Goal: Information Seeking & Learning: Learn about a topic

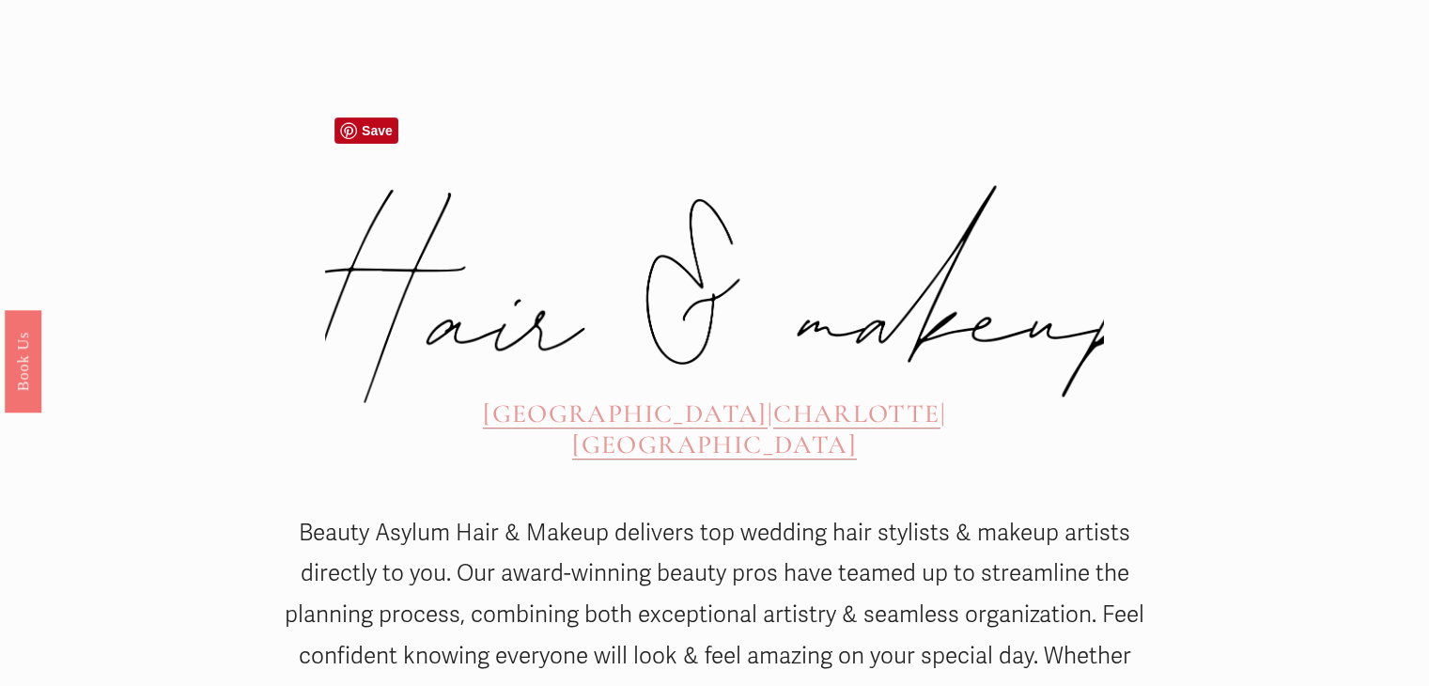
scroll to position [658, 0]
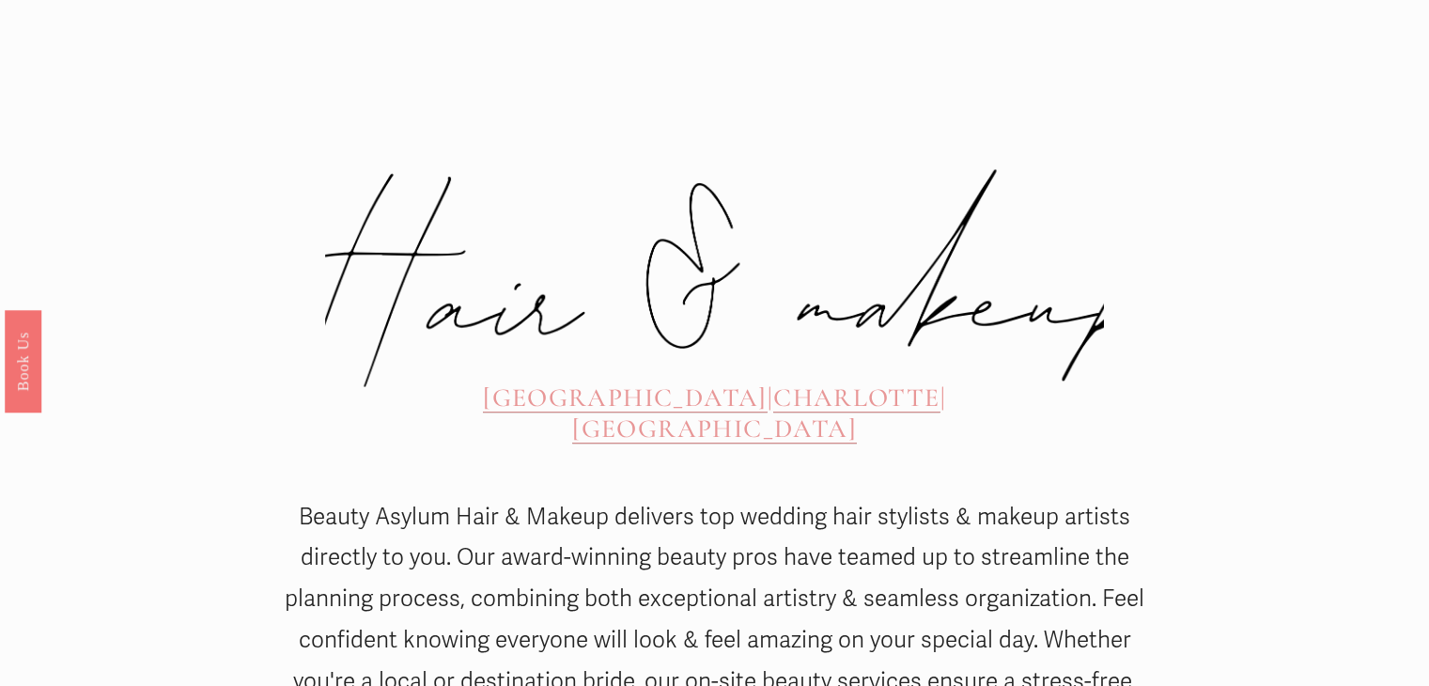
click at [564, 381] on span "[GEOGRAPHIC_DATA]" at bounding box center [625, 397] width 285 height 32
click at [529, 381] on span "[GEOGRAPHIC_DATA]" at bounding box center [625, 397] width 285 height 32
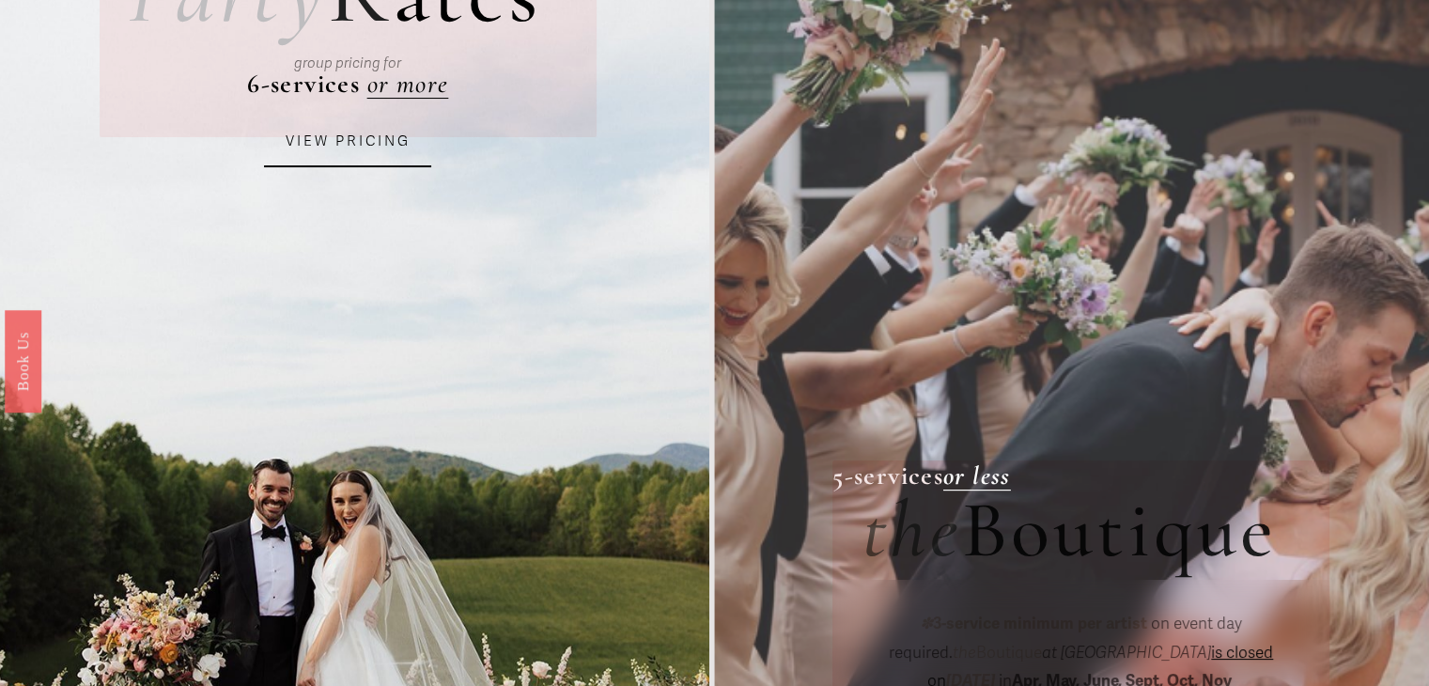
scroll to position [265, 0]
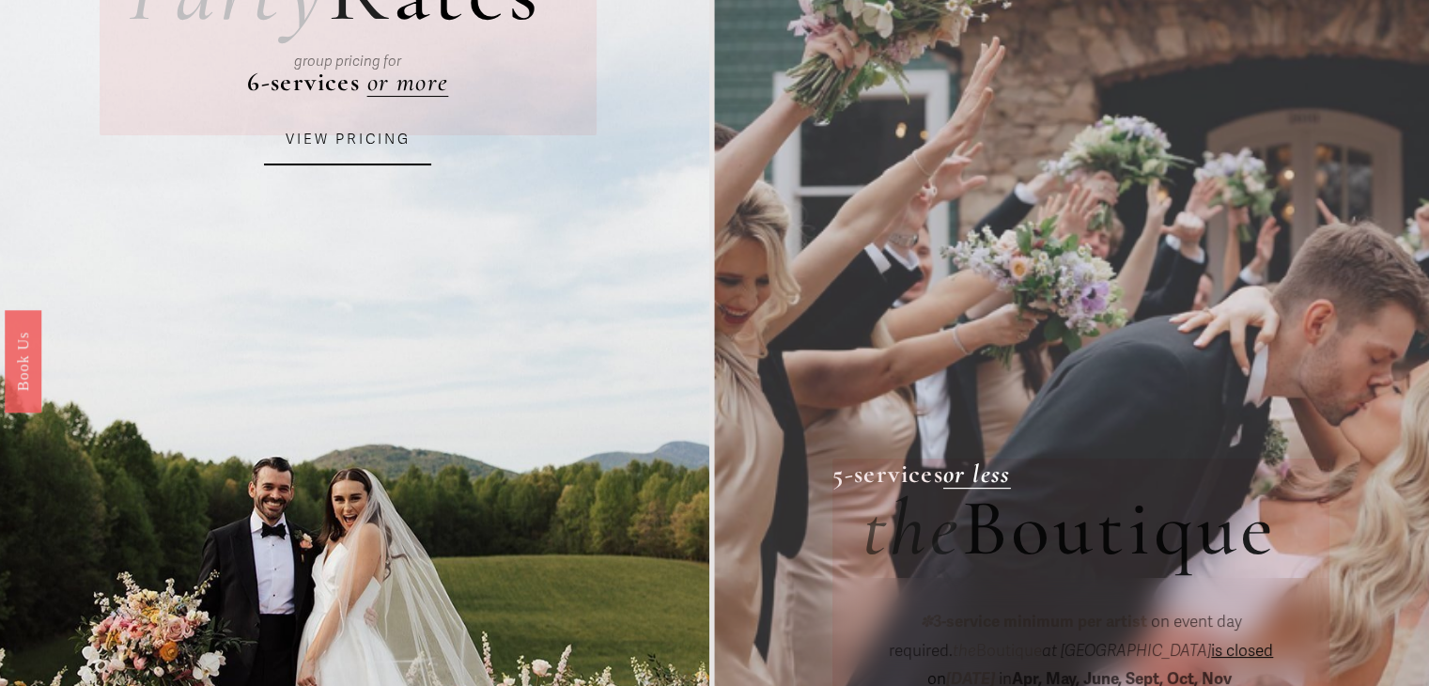
click at [352, 148] on link "VIEW PRICING" at bounding box center [347, 140] width 167 height 51
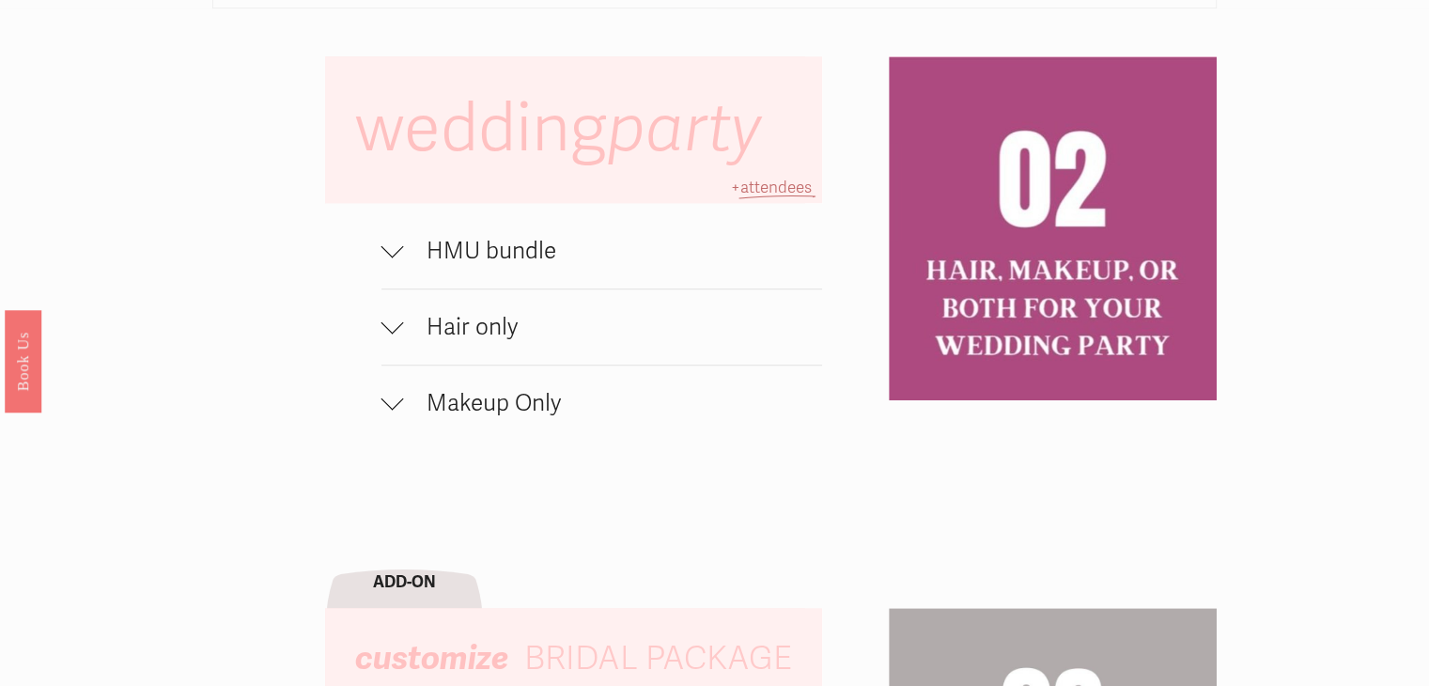
scroll to position [1255, 0]
click at [389, 262] on div at bounding box center [392, 251] width 23 height 23
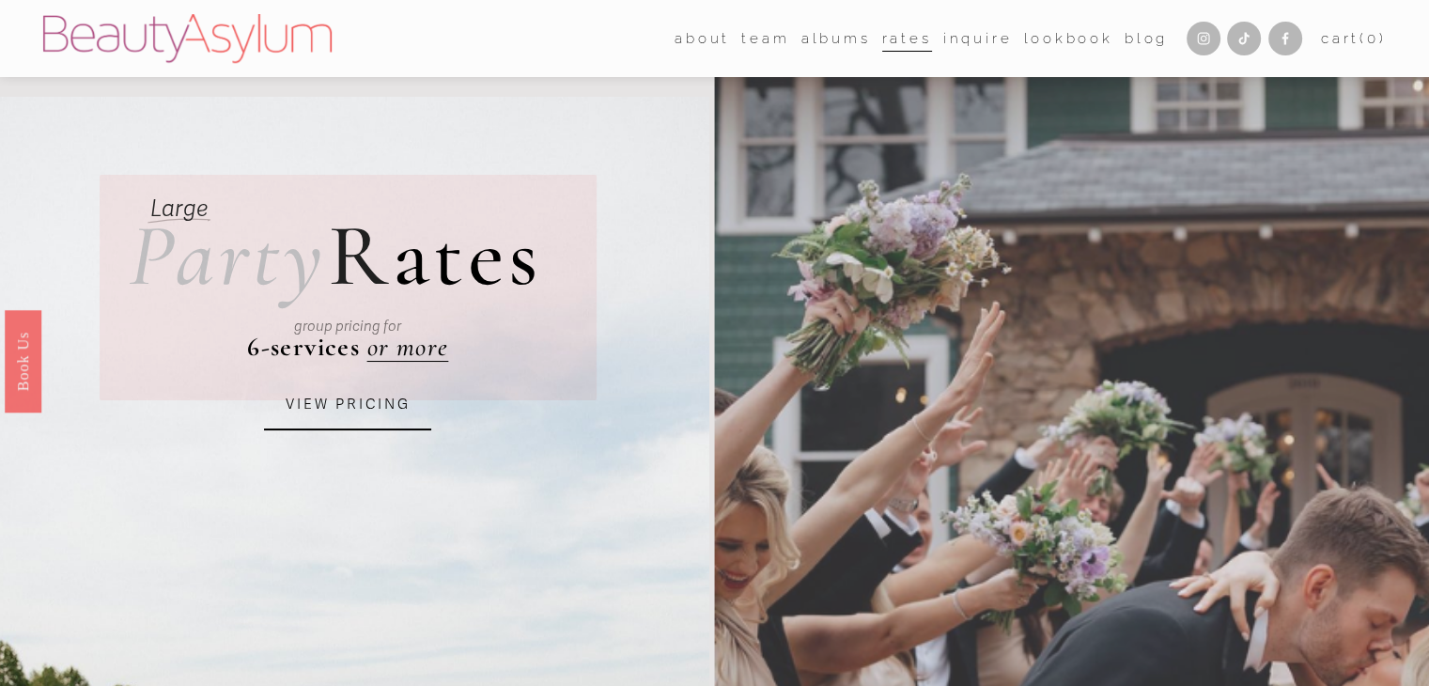
click at [359, 410] on link "VIEW PRICING" at bounding box center [347, 405] width 167 height 51
click at [389, 348] on div "group pricing for" at bounding box center [348, 326] width 384 height 68
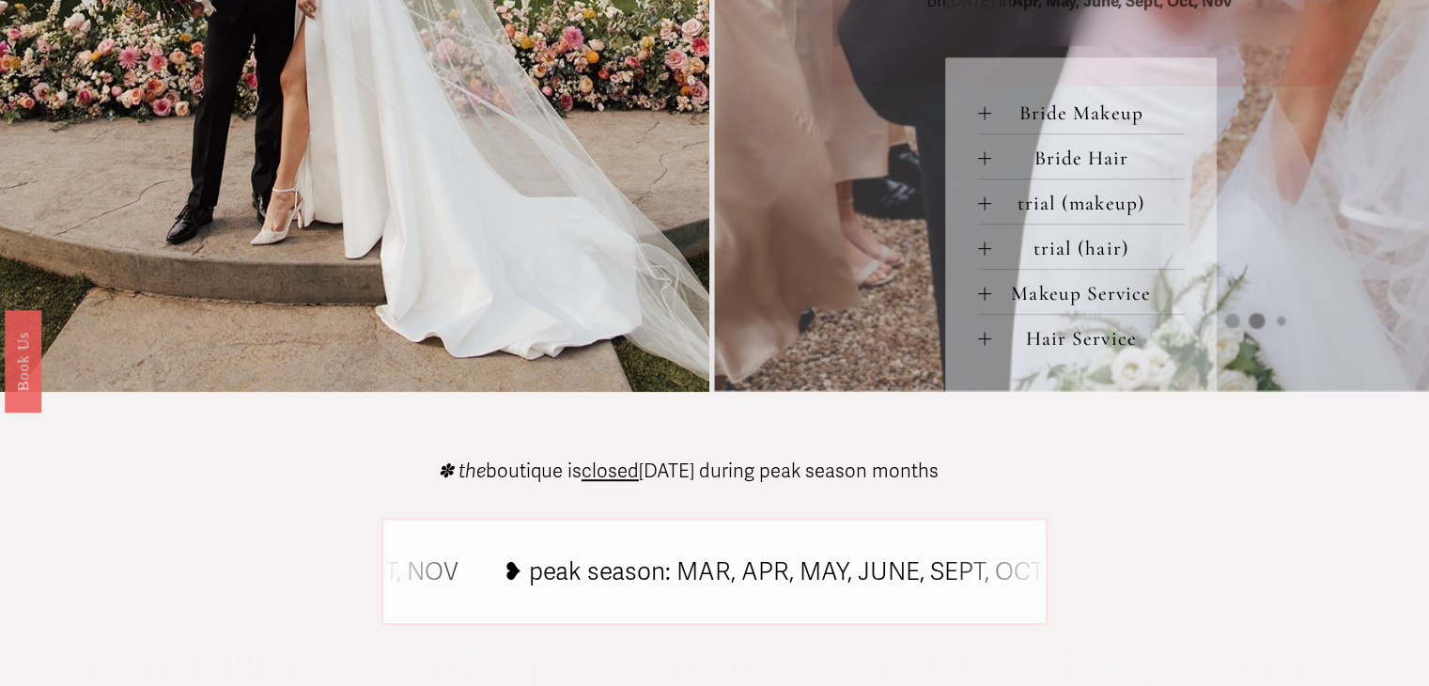
scroll to position [951, 0]
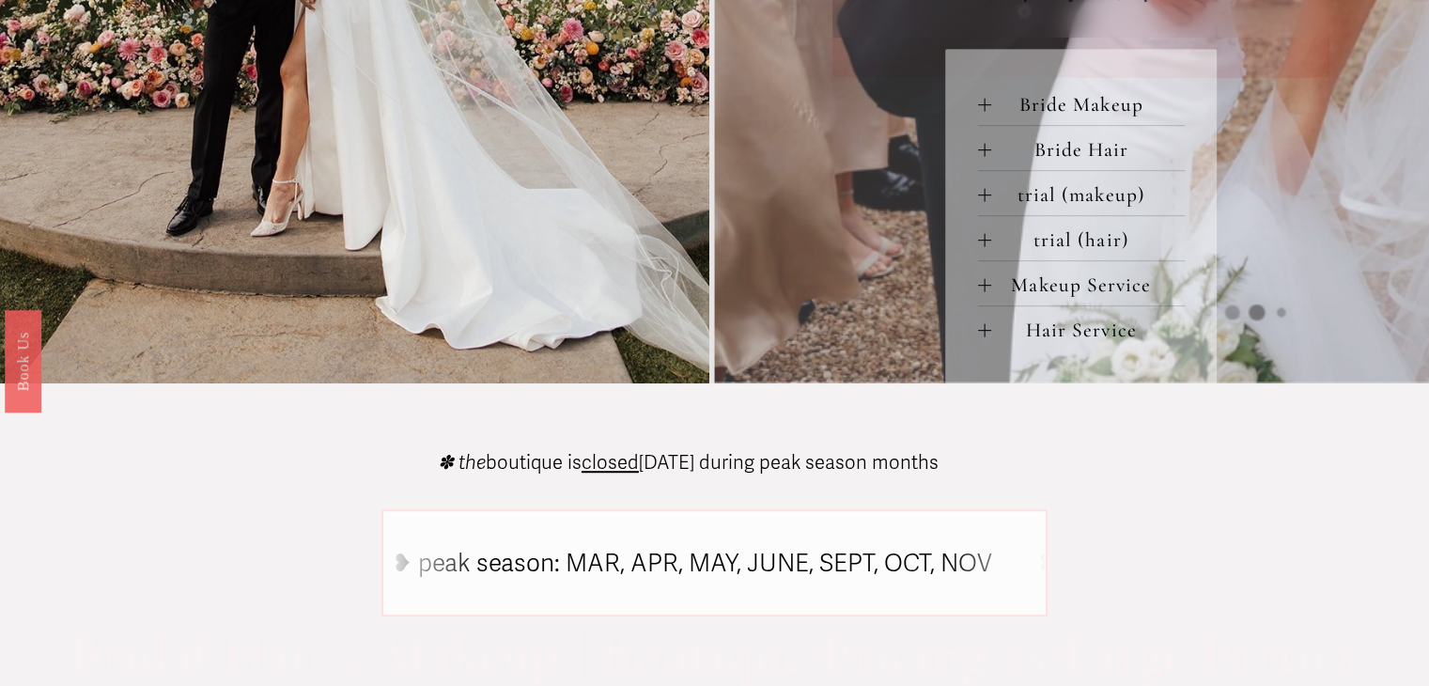
click at [1097, 114] on span "Bride Makeup" at bounding box center [1088, 104] width 194 height 24
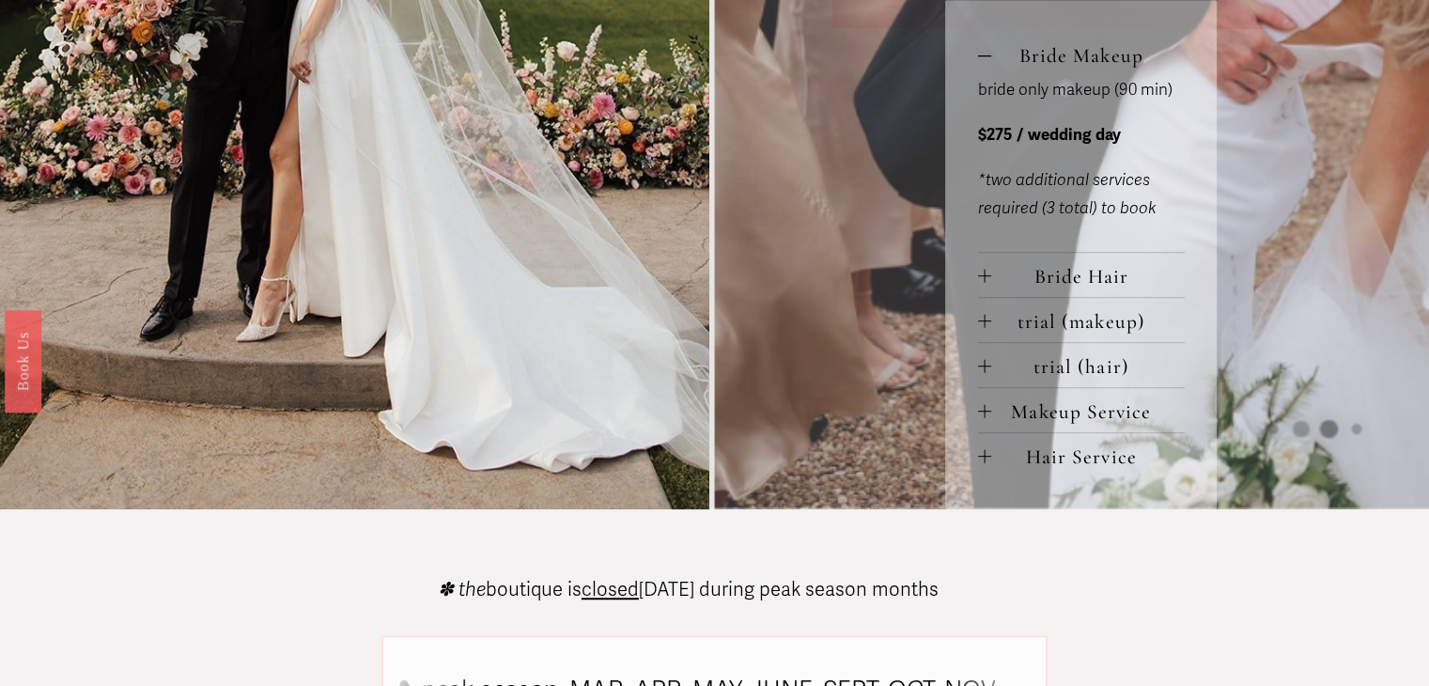
scroll to position [996, 0]
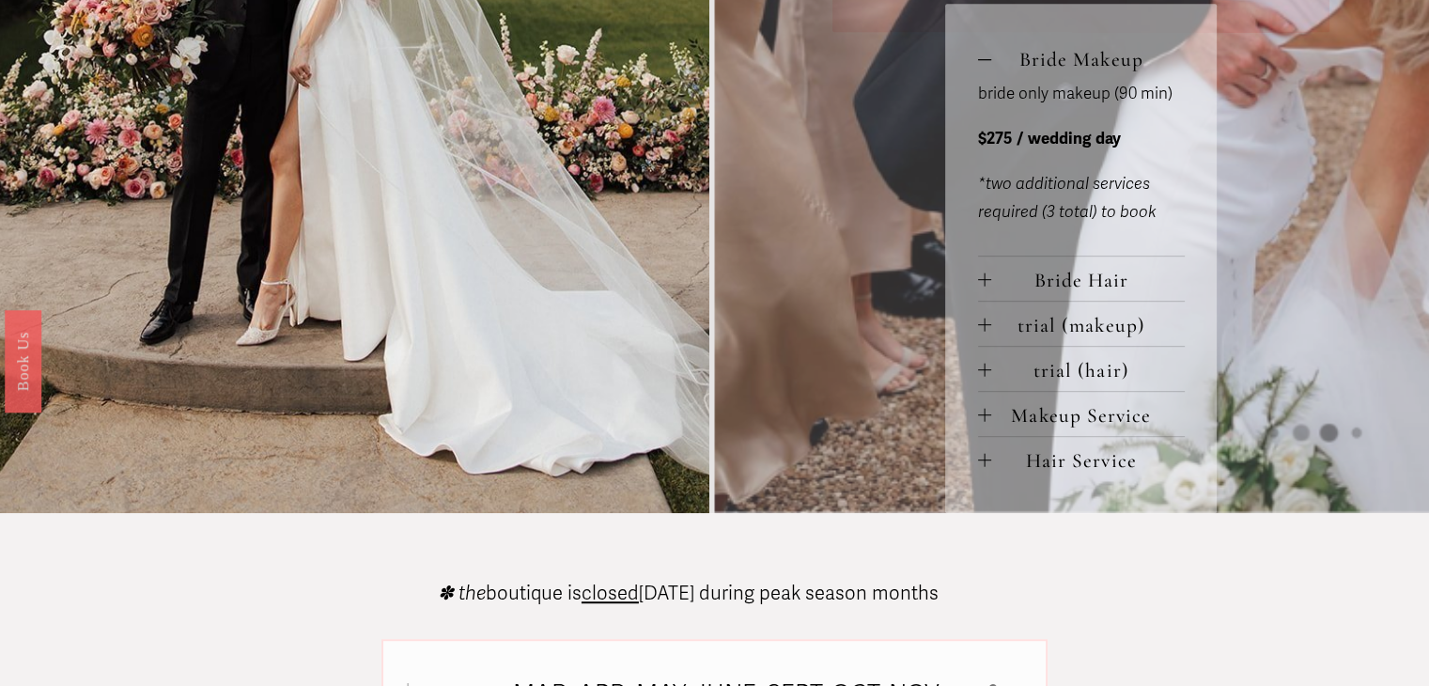
click at [1083, 287] on span "Bride Hair" at bounding box center [1088, 280] width 194 height 24
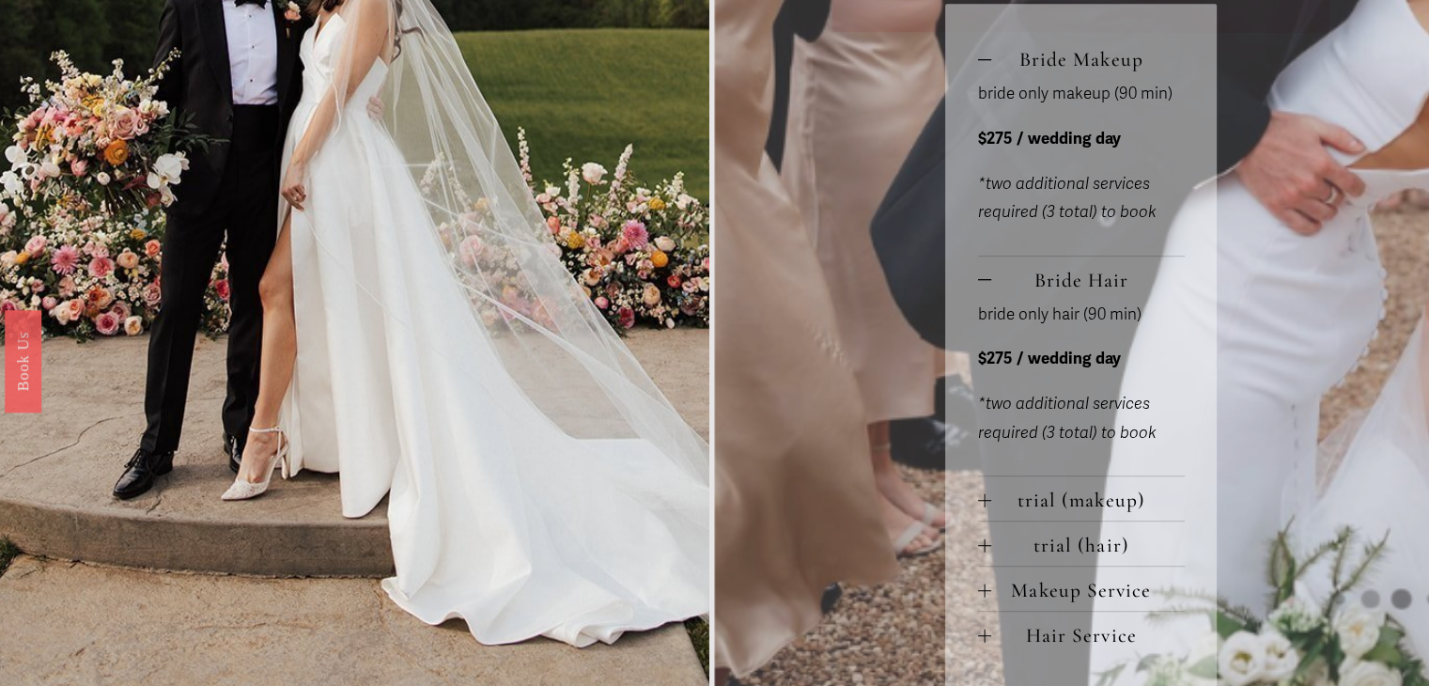
click at [1083, 287] on span "Bride Hair" at bounding box center [1088, 280] width 194 height 24
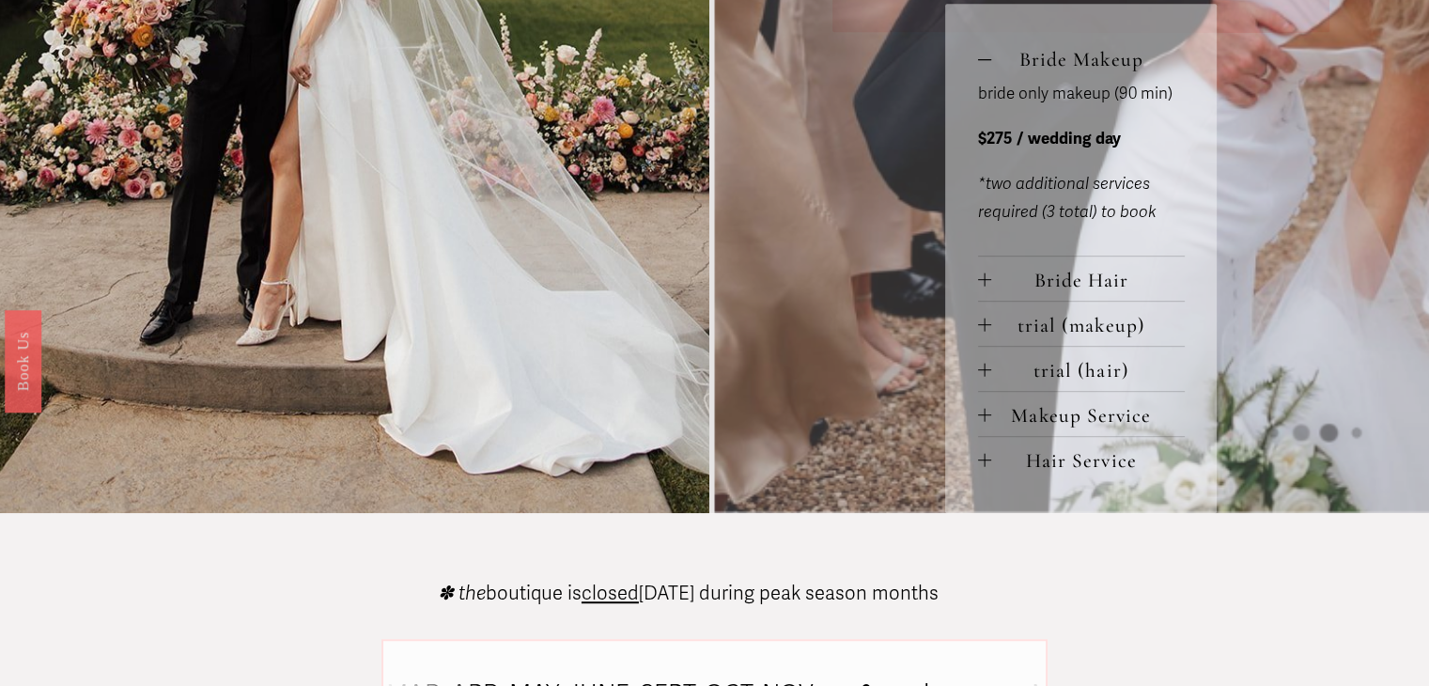
click at [1081, 412] on span "Makeup Service" at bounding box center [1088, 415] width 194 height 24
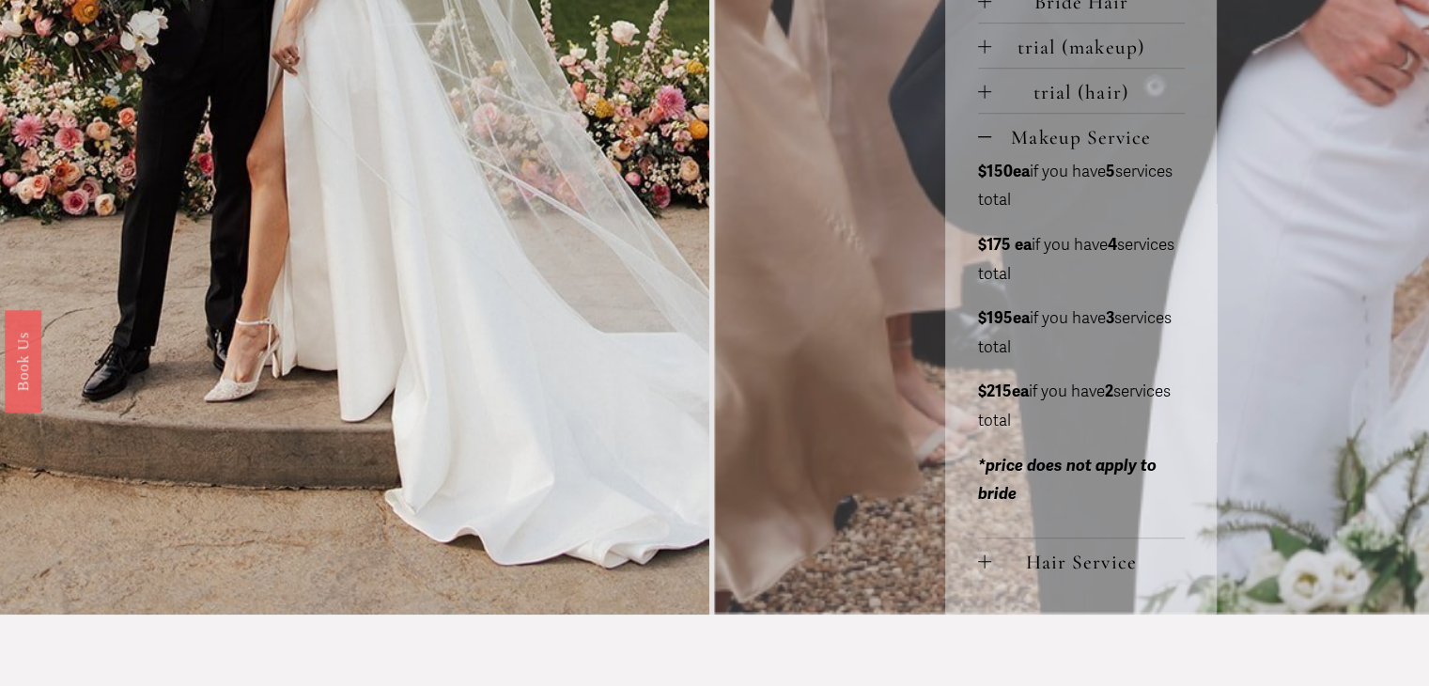
scroll to position [1274, 0]
click at [1117, 569] on span "Hair Service" at bounding box center [1088, 562] width 194 height 24
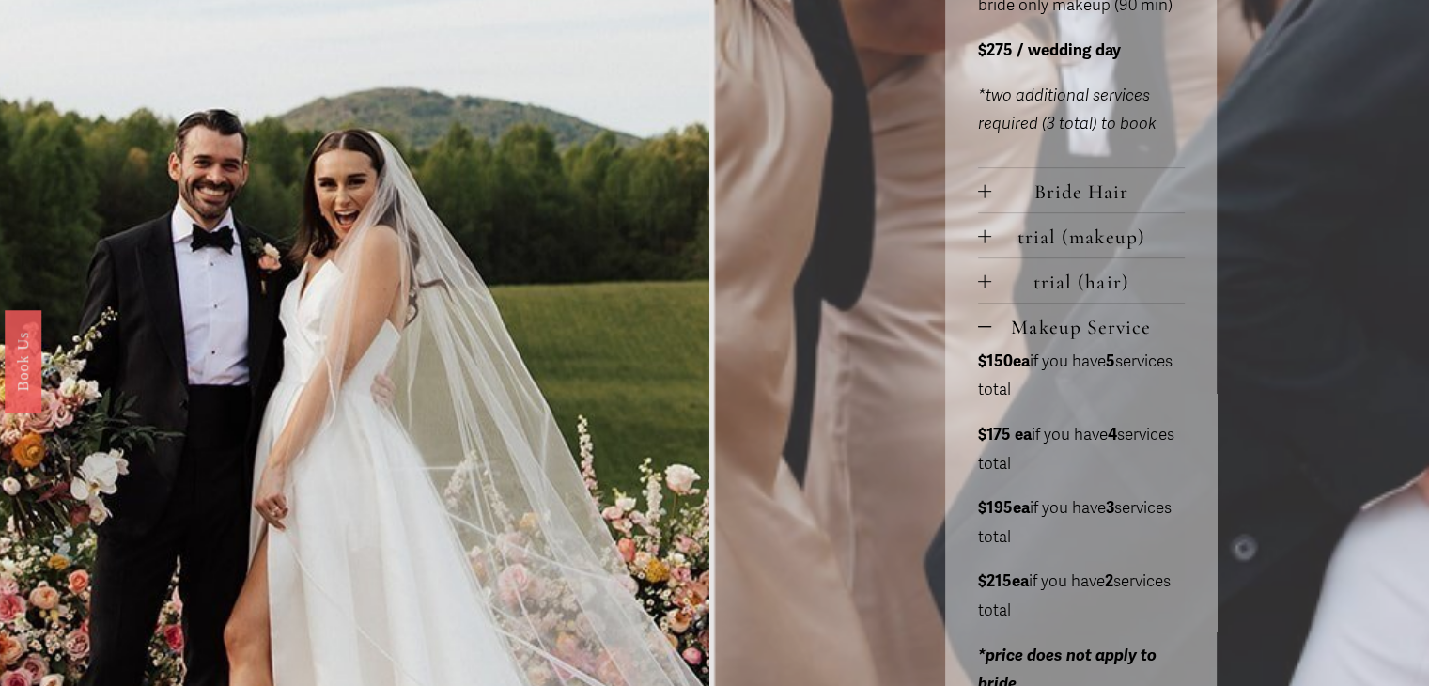
scroll to position [1082, 0]
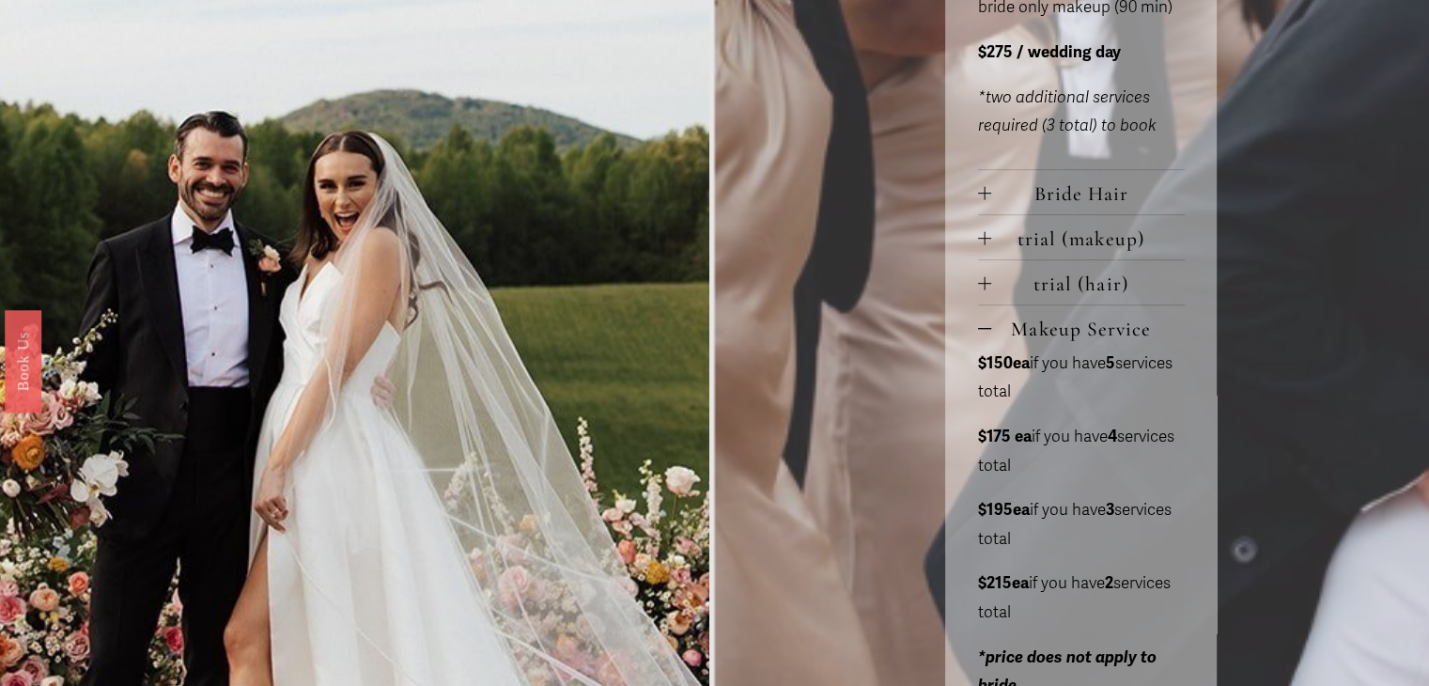
click at [1079, 192] on span "Bride Hair" at bounding box center [1088, 193] width 194 height 24
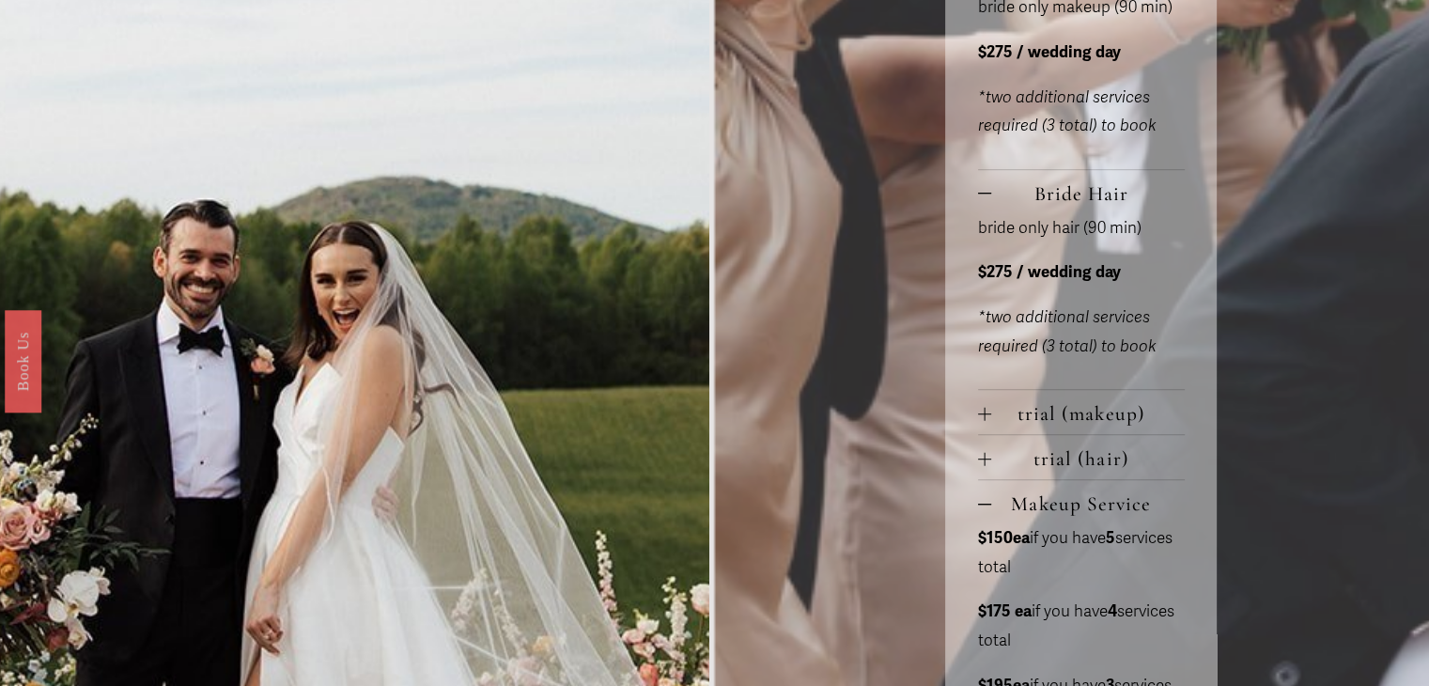
click at [1138, 414] on span "trial (makeup)" at bounding box center [1088, 413] width 194 height 24
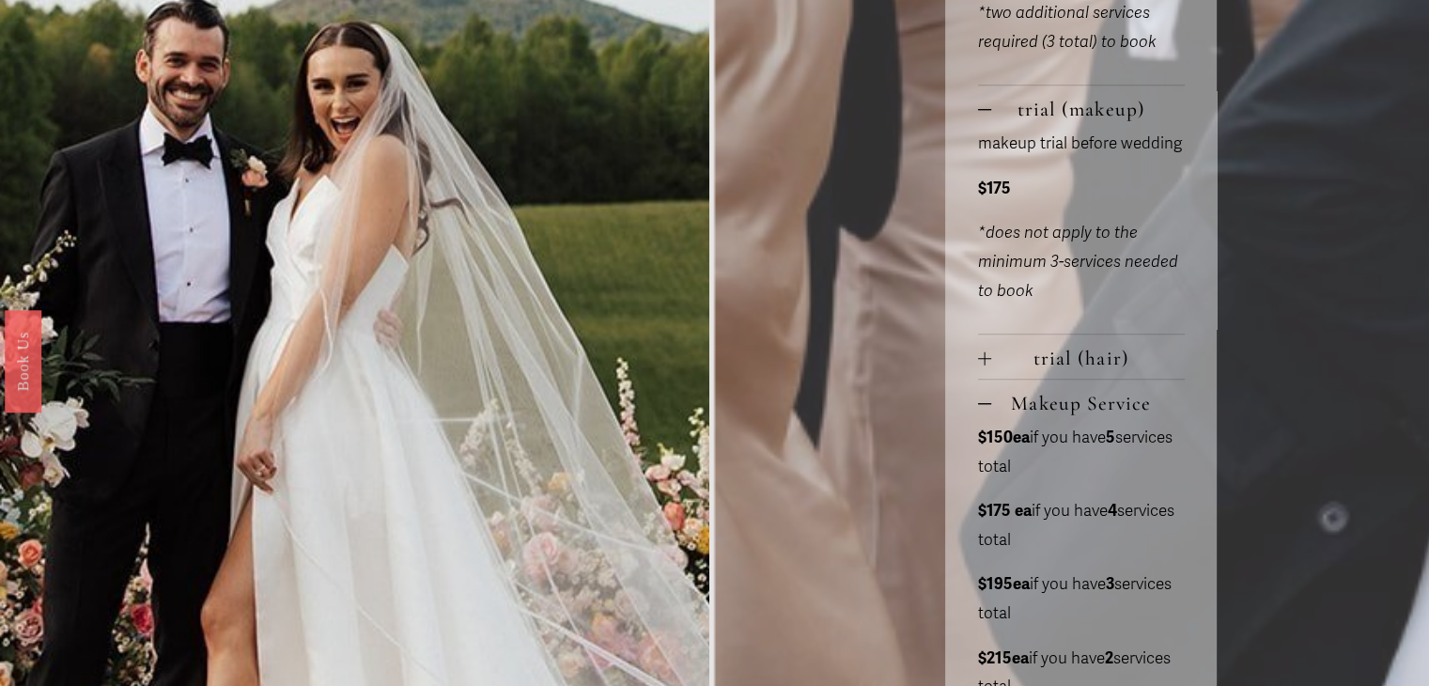
scroll to position [1389, 0]
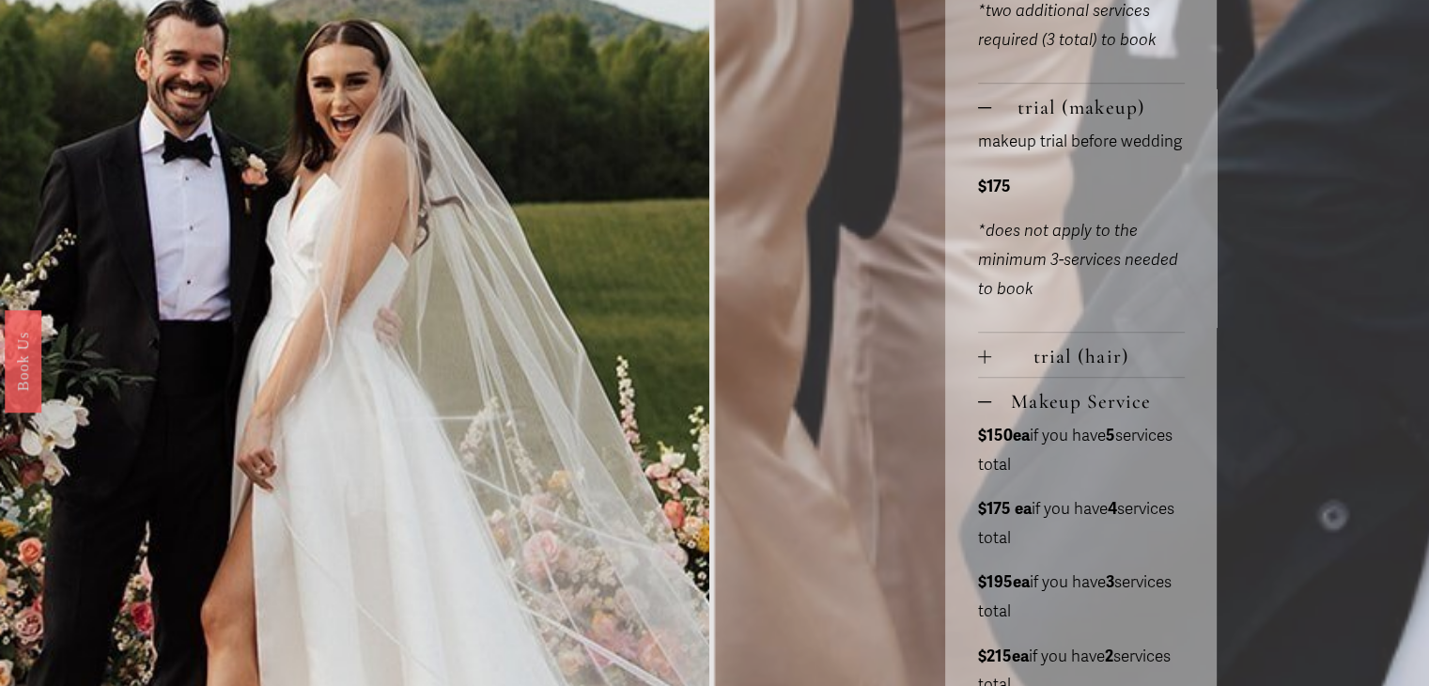
click at [1139, 362] on span "trial (hair)" at bounding box center [1088, 356] width 194 height 24
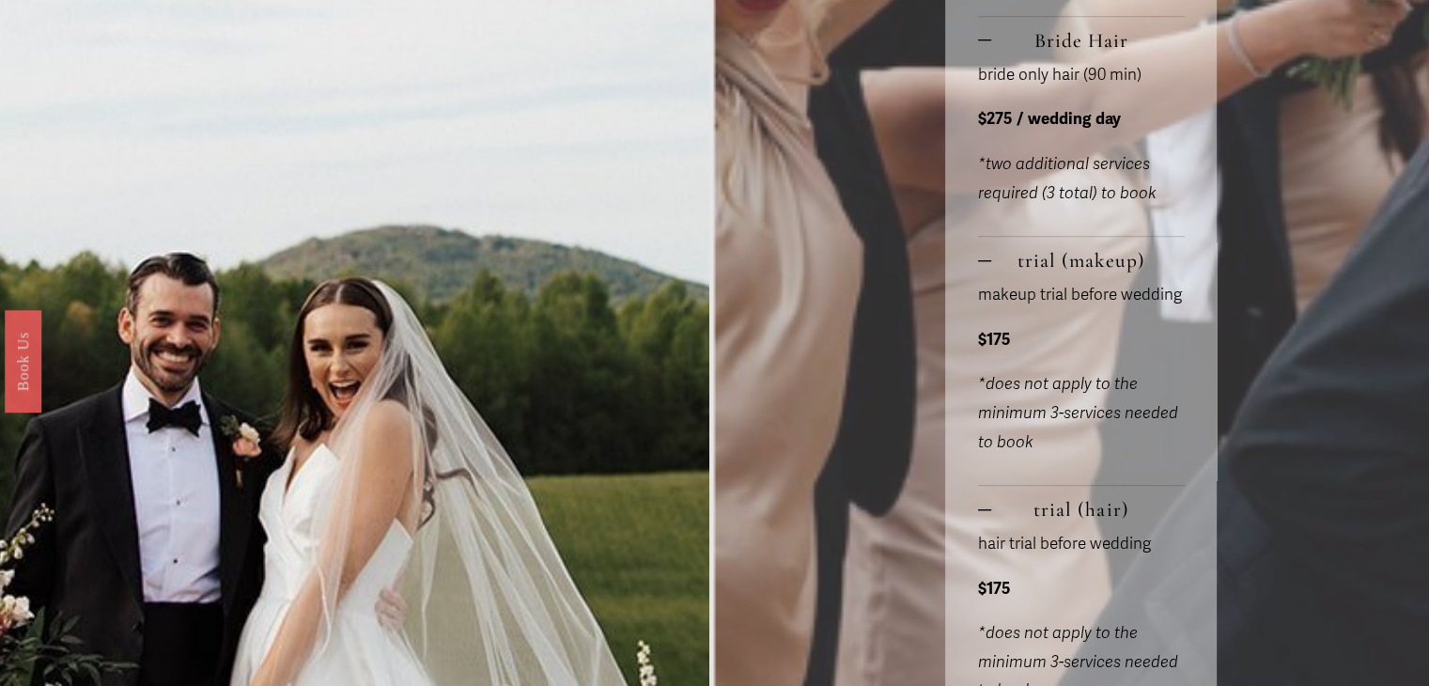
scroll to position [1169, 0]
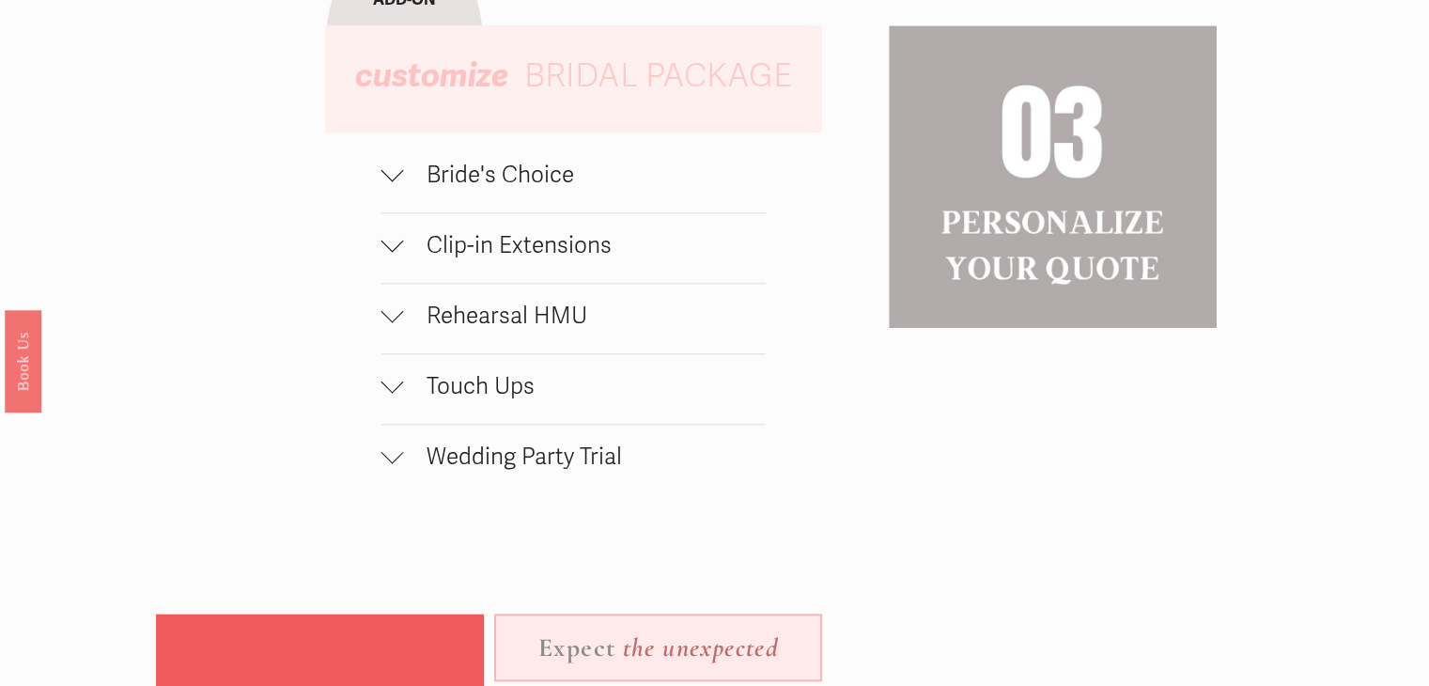
scroll to position [1842, 0]
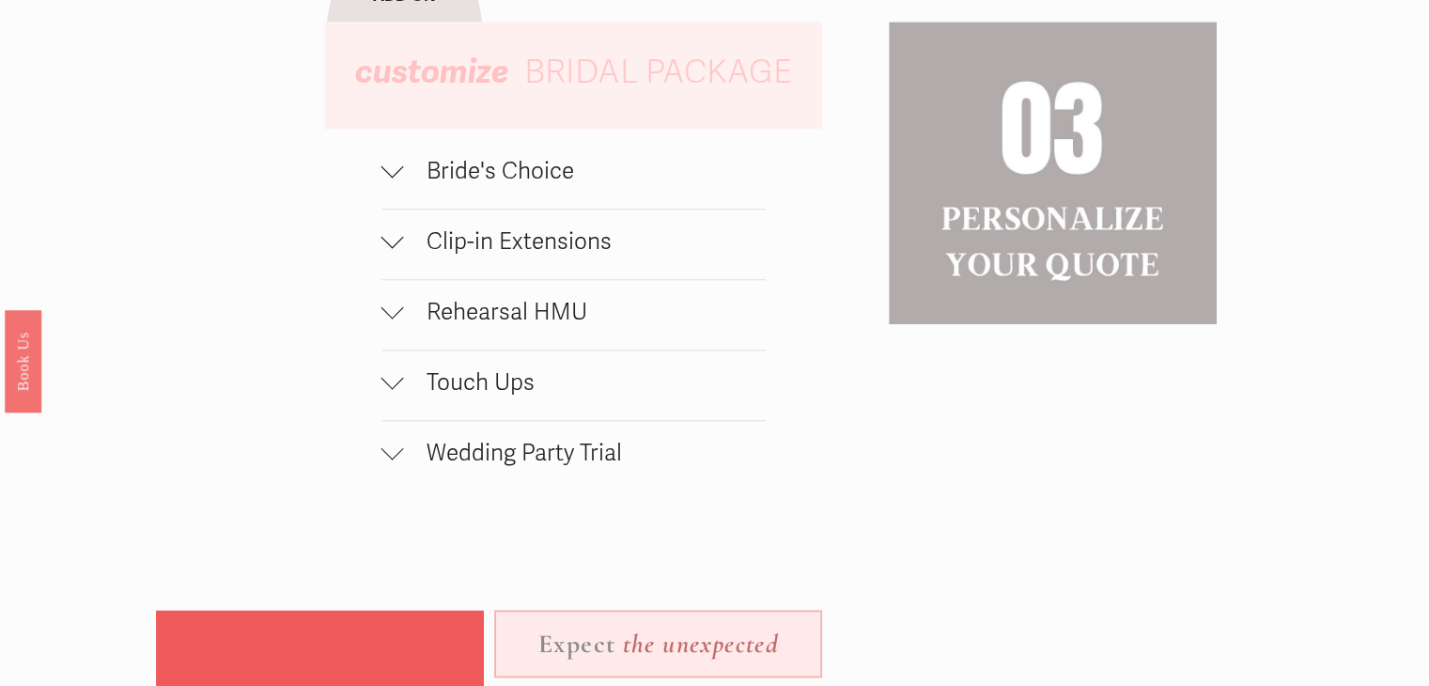
click at [394, 411] on button "Touch Ups" at bounding box center [573, 385] width 384 height 70
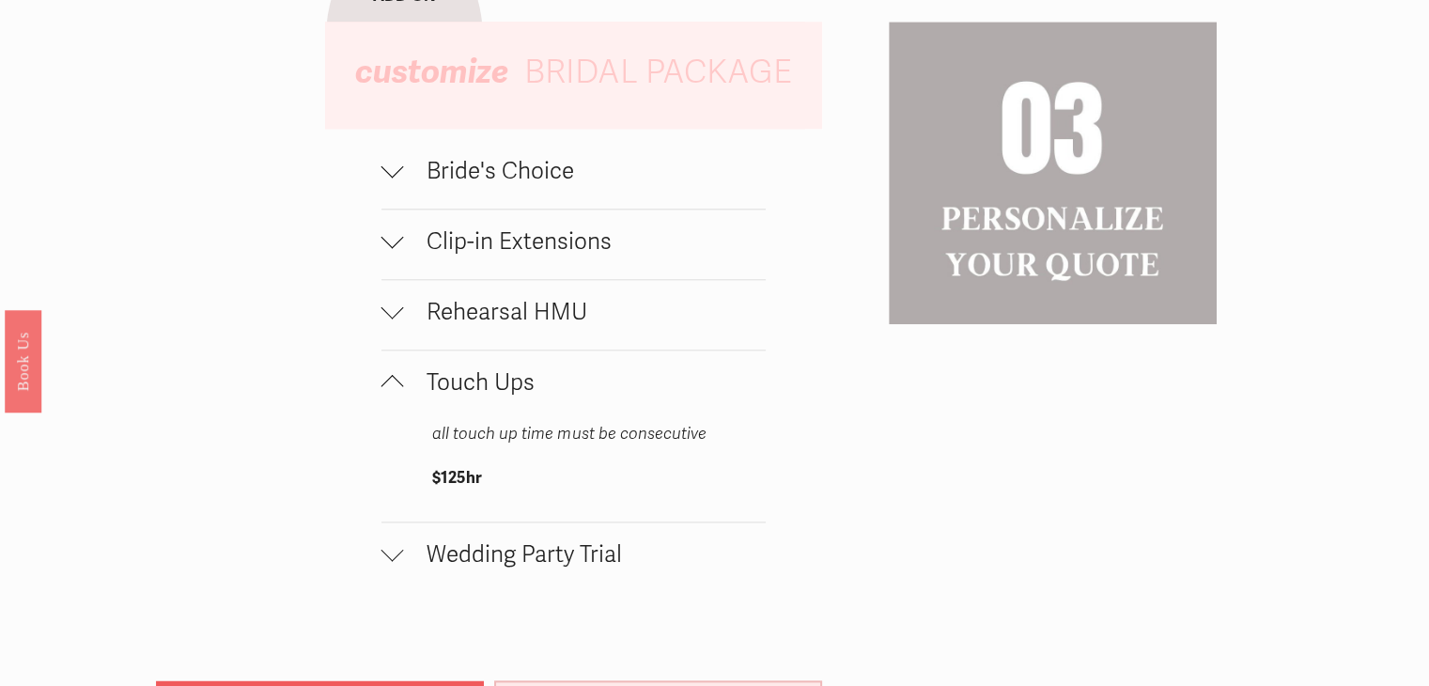
click at [384, 199] on button "Bride's Choice" at bounding box center [573, 174] width 384 height 70
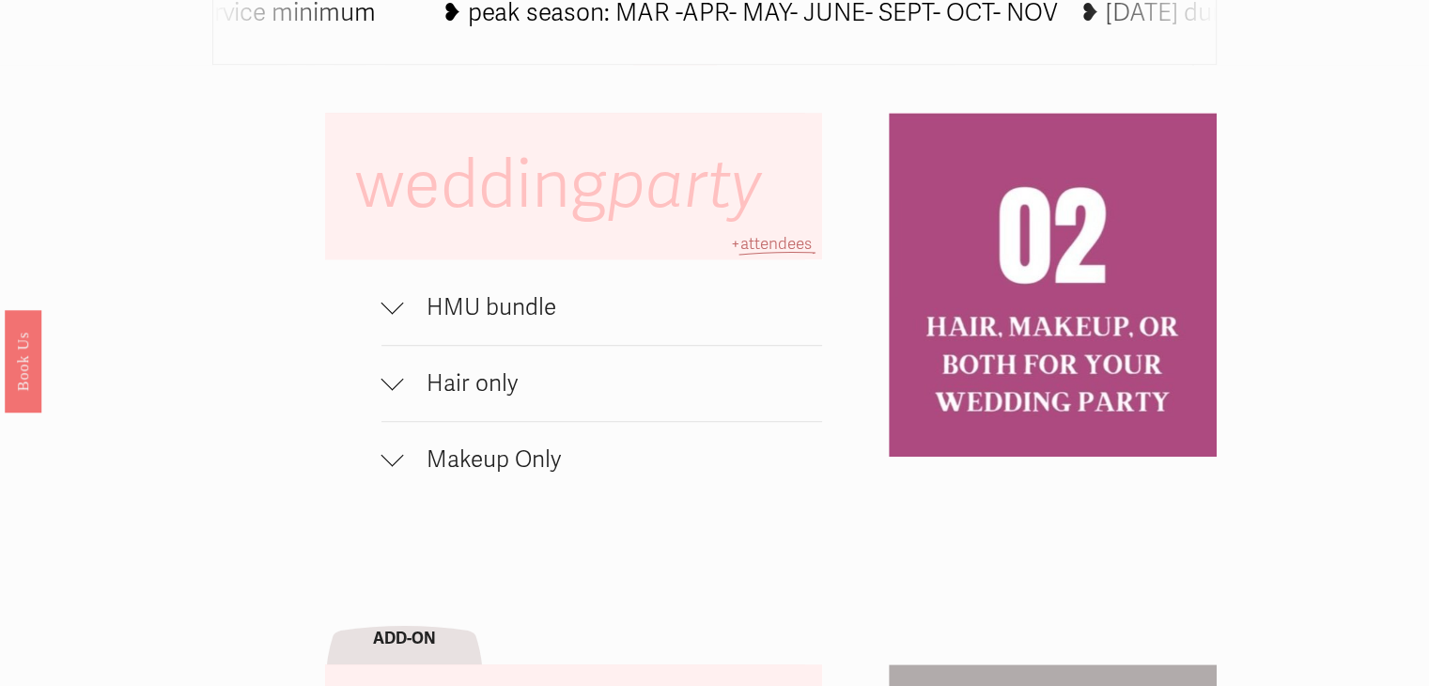
scroll to position [1186, 0]
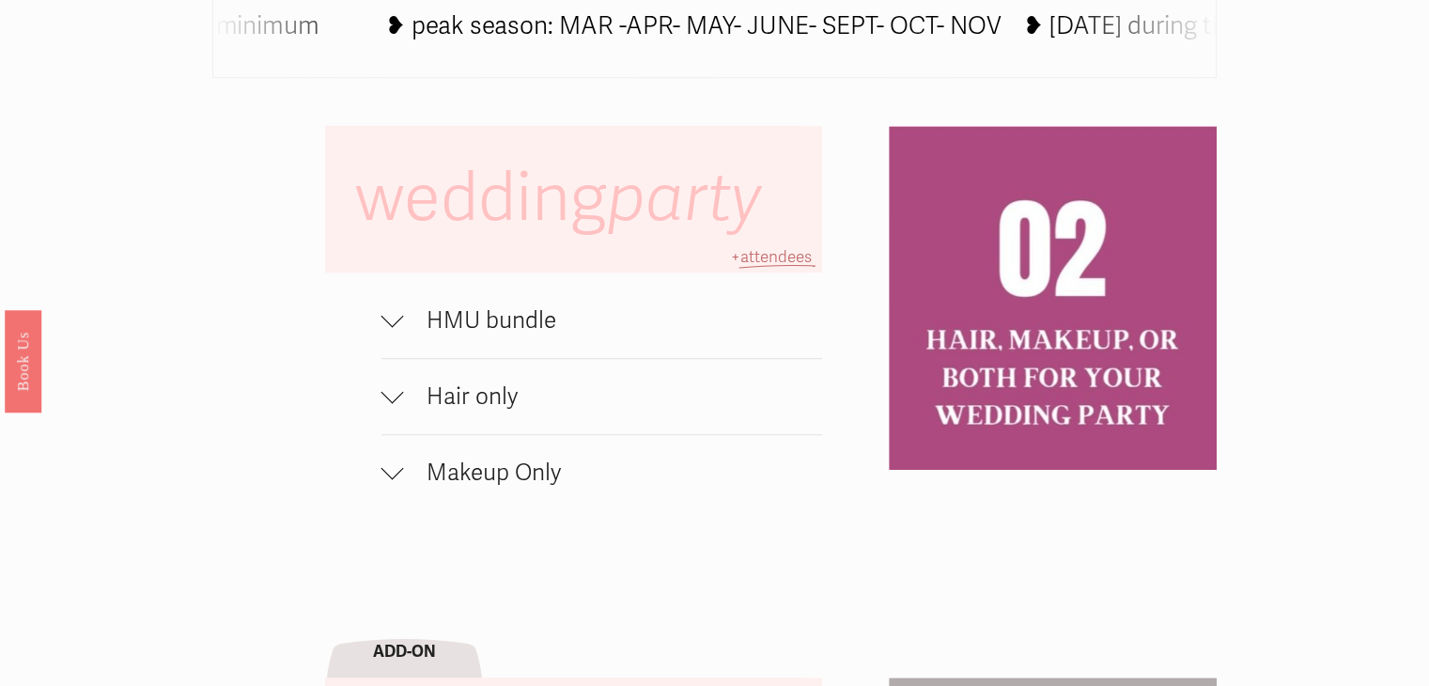
click at [394, 320] on div at bounding box center [392, 315] width 23 height 23
